Goal: Task Accomplishment & Management: Use online tool/utility

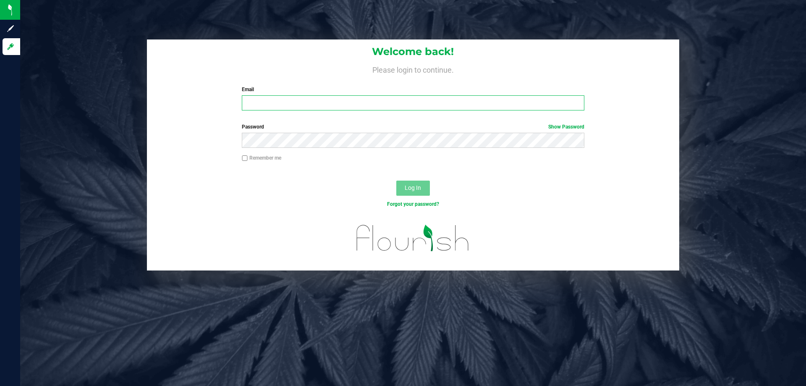
click at [295, 99] on input "Email" at bounding box center [413, 102] width 342 height 15
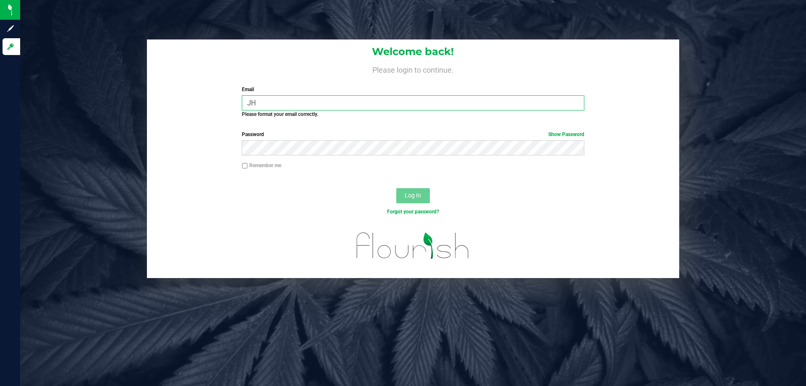
type input "J"
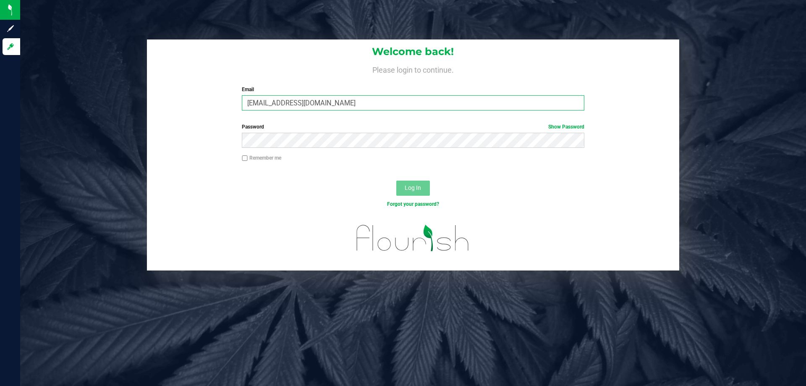
type input "[EMAIL_ADDRESS][DOMAIN_NAME]"
click at [396, 180] on button "Log In" at bounding box center [413, 187] width 34 height 15
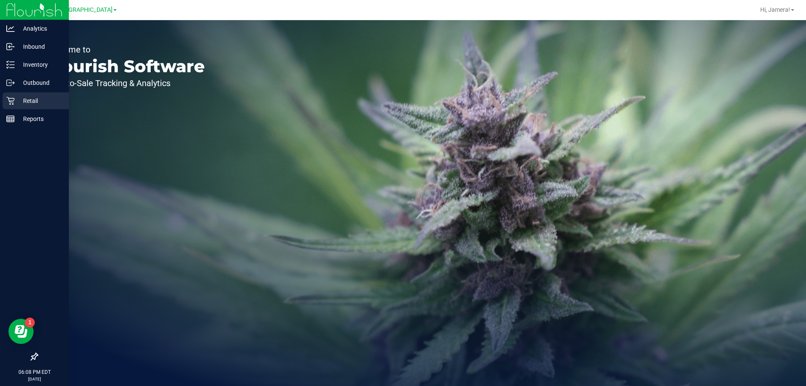
click at [14, 103] on icon at bounding box center [10, 101] width 8 height 8
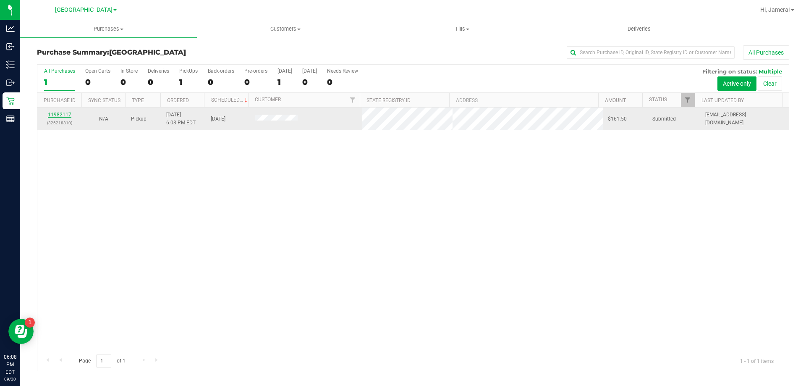
click at [65, 114] on link "11982117" at bounding box center [60, 115] width 24 height 6
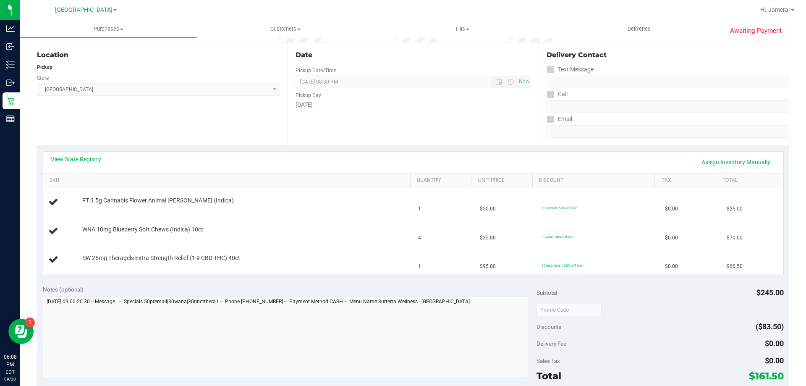
scroll to position [84, 0]
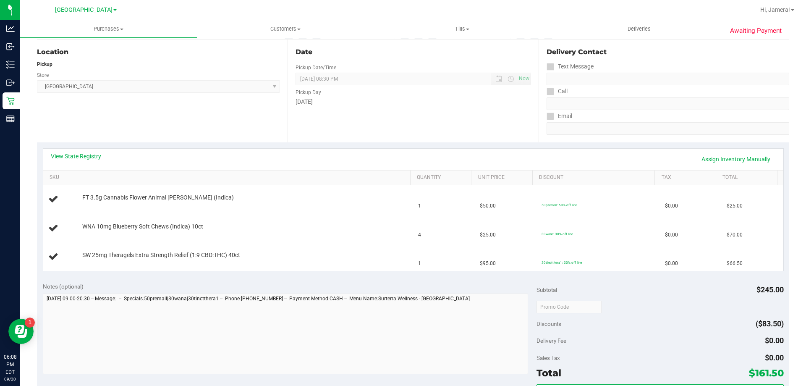
click at [190, 106] on div "Location Pickup Store [GEOGRAPHIC_DATA] WC Select Store [PERSON_NAME][GEOGRAPHI…" at bounding box center [162, 90] width 251 height 103
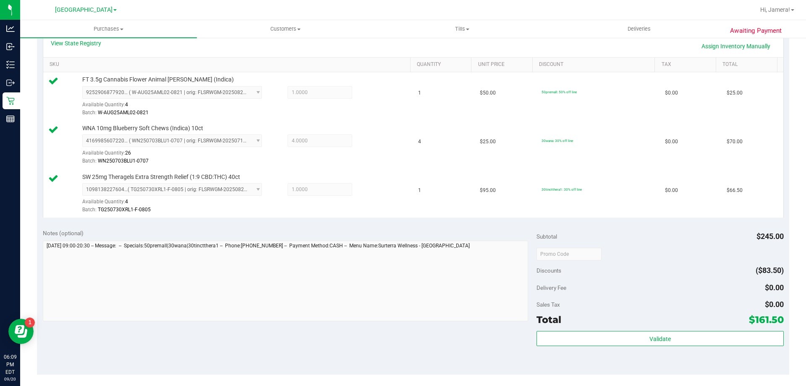
scroll to position [336, 0]
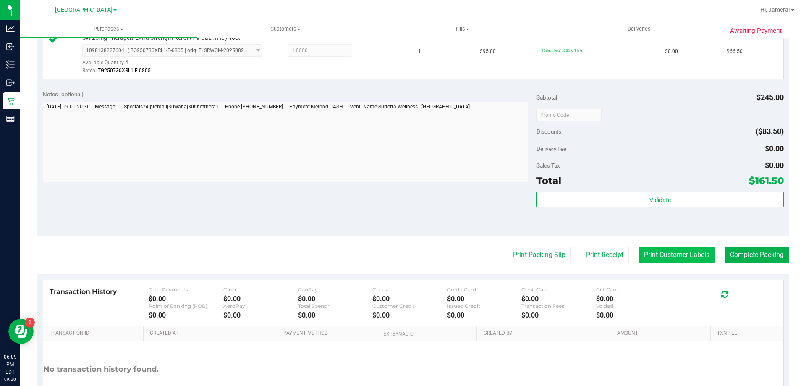
click at [649, 252] on button "Print Customer Labels" at bounding box center [676, 255] width 76 height 16
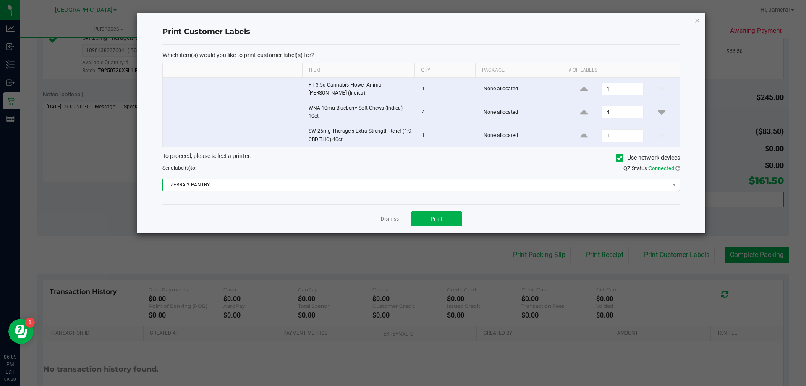
click at [418, 183] on span "ZEBRA-3-PANTRY" at bounding box center [416, 185] width 506 height 12
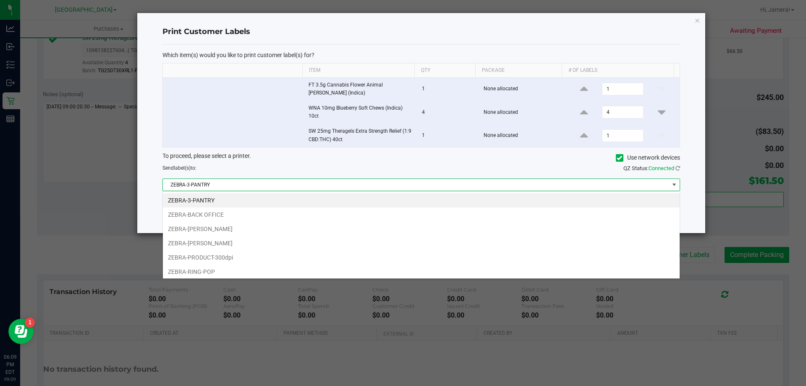
scroll to position [13, 517]
click at [206, 243] on li "ZEBRA-[PERSON_NAME]" at bounding box center [421, 243] width 517 height 14
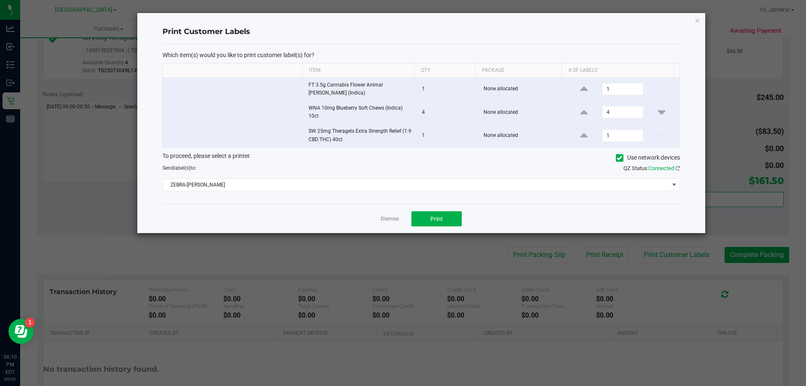
drag, startPoint x: 386, startPoint y: 220, endPoint x: 410, endPoint y: 230, distance: 26.3
click at [387, 220] on link "Dismiss" at bounding box center [390, 218] width 18 height 7
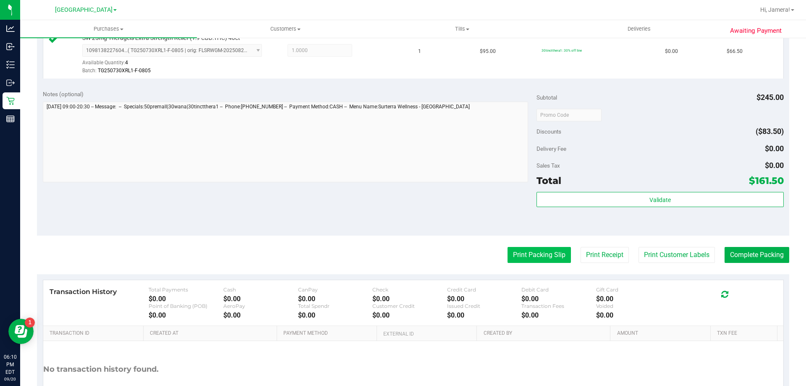
click at [517, 259] on button "Print Packing Slip" at bounding box center [538, 255] width 63 height 16
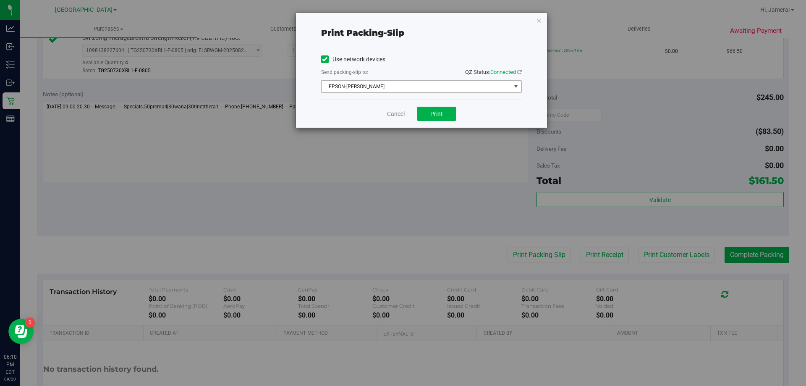
click at [407, 88] on span "EPSON-[PERSON_NAME]" at bounding box center [415, 87] width 189 height 12
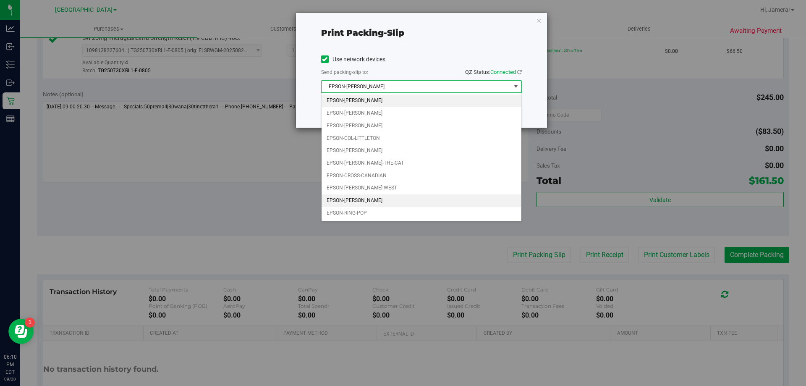
click at [372, 201] on li "EPSON-[PERSON_NAME]" at bounding box center [421, 200] width 200 height 13
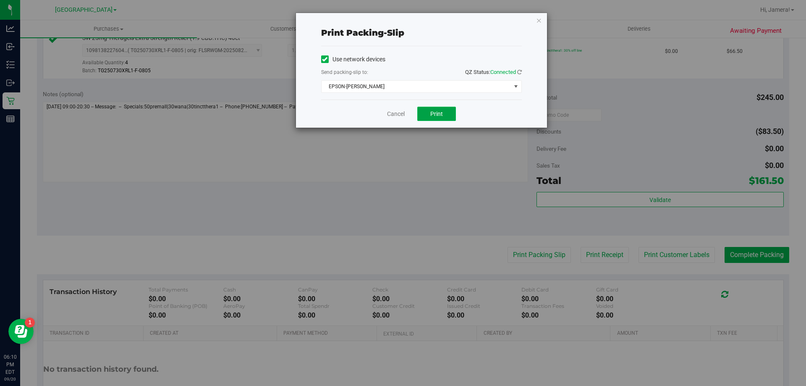
click at [425, 116] on button "Print" at bounding box center [436, 114] width 39 height 14
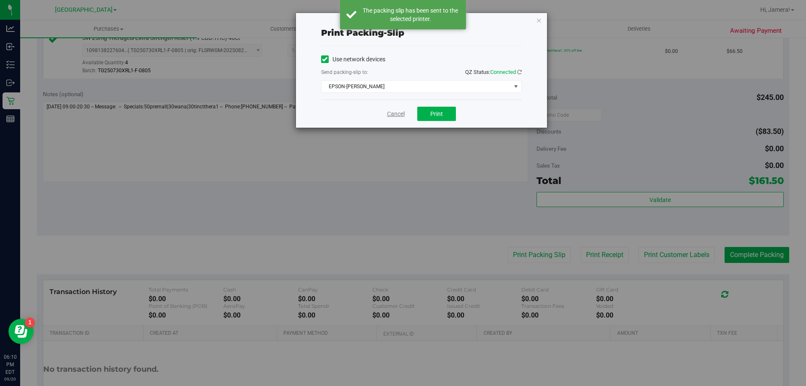
click at [387, 115] on link "Cancel" at bounding box center [396, 114] width 18 height 9
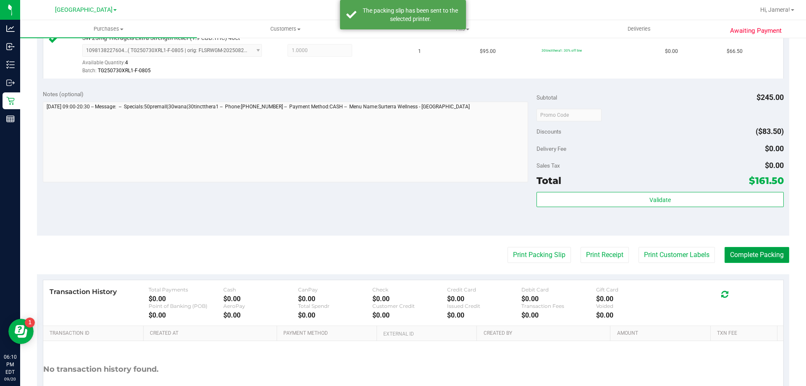
click at [724, 255] on button "Complete Packing" at bounding box center [756, 255] width 65 height 16
